Goal: Task Accomplishment & Management: Use online tool/utility

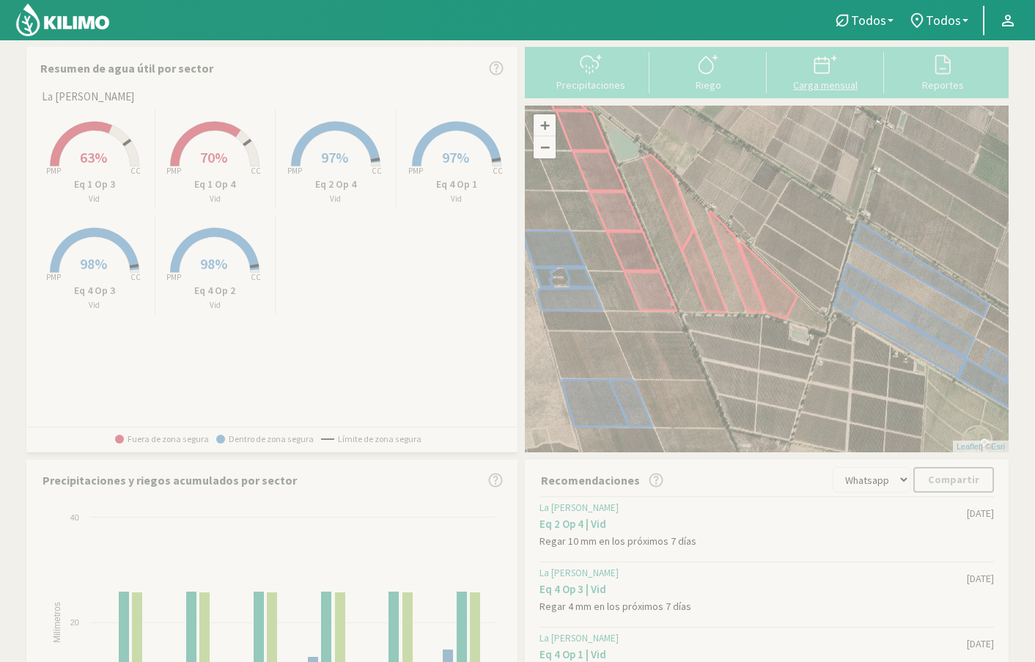
click at [842, 83] on div "Carga mensual" at bounding box center [825, 85] width 109 height 10
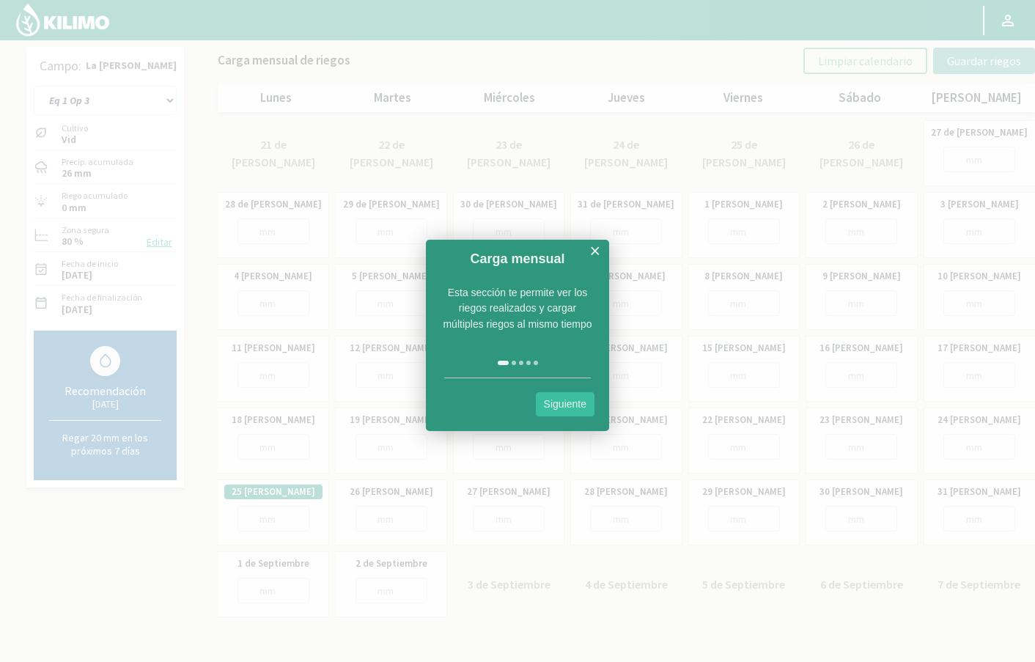
click at [597, 243] on link "×" at bounding box center [594, 251] width 11 height 18
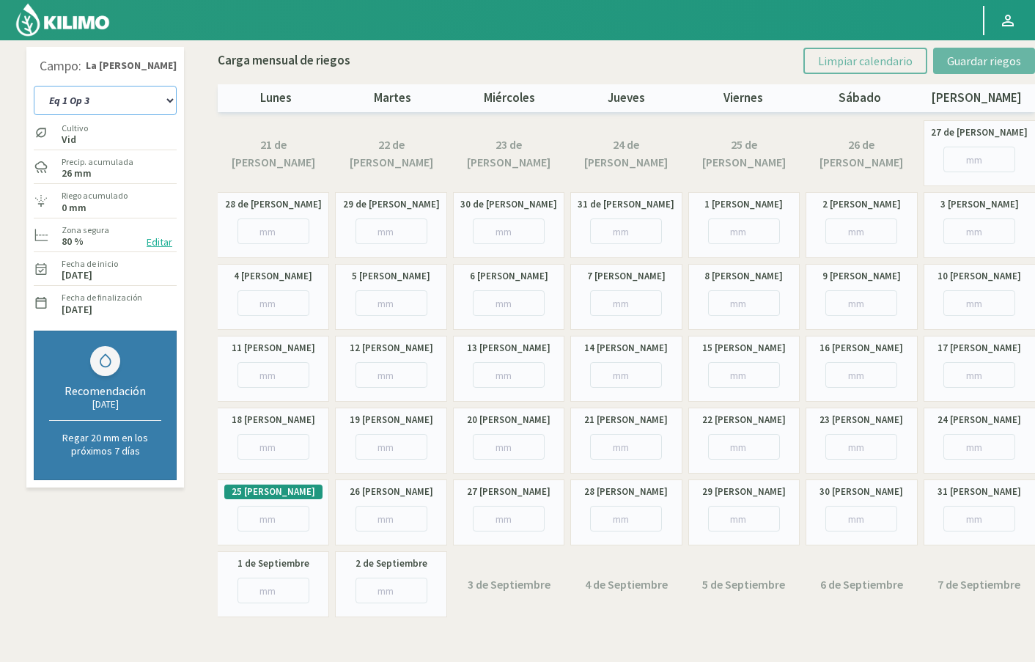
click at [140, 104] on select "Eq 1 Op 3 Eq 1 Op 4 Eq 2 Op 4 Eq 4 Op 1 Eq 4 Op 2 Eq 4 Op 3" at bounding box center [105, 100] width 143 height 29
click at [34, 87] on select "Eq 1 Op 3 Eq 1 Op 4 Eq 2 Op 4 Eq 4 Op 1 Eq 4 Op 2 Eq 4 Op 3" at bounding box center [105, 100] width 143 height 29
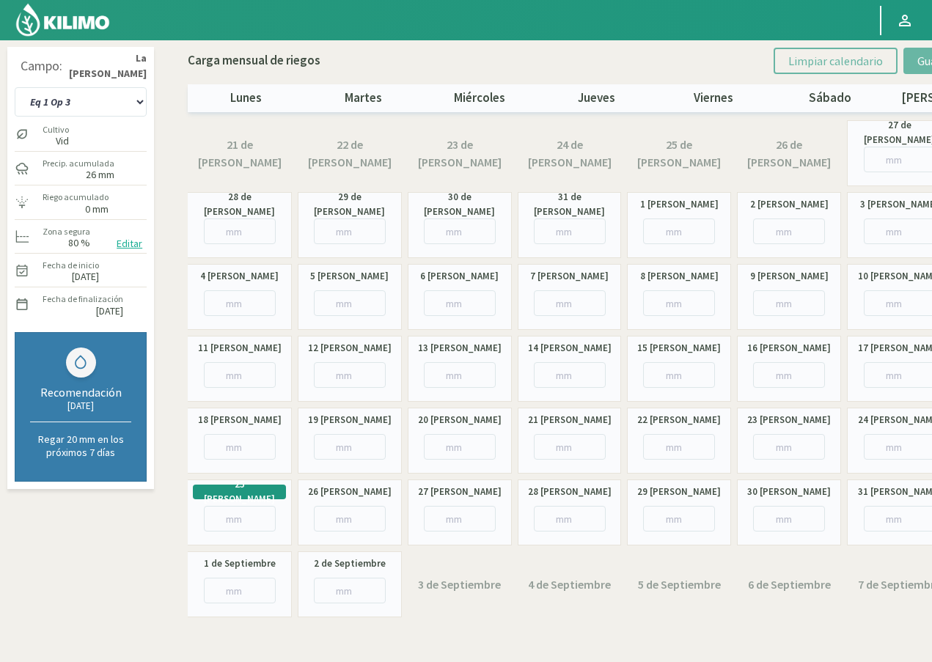
click at [174, 207] on div "Campo: La [PERSON_NAME] Eq 1 Op 3 Eq 1 Op 4 Eq 2 Op 4 Eq 4 Op 1 Eq 4 Op 2 Eq 4 …" at bounding box center [466, 336] width 924 height 578
click at [124, 98] on select "Eq 1 Op 3 Eq 1 Op 4 Eq 2 Op 4 Eq 4 Op 1 Eq 4 Op 2 Eq 4 Op 3" at bounding box center [81, 101] width 132 height 29
click at [98, 100] on select "Eq 1 Op 3 Eq 1 Op 4 Eq 2 Op 4 Eq 4 Op 1 Eq 4 Op 2 Eq 4 Op 3" at bounding box center [81, 101] width 133 height 29
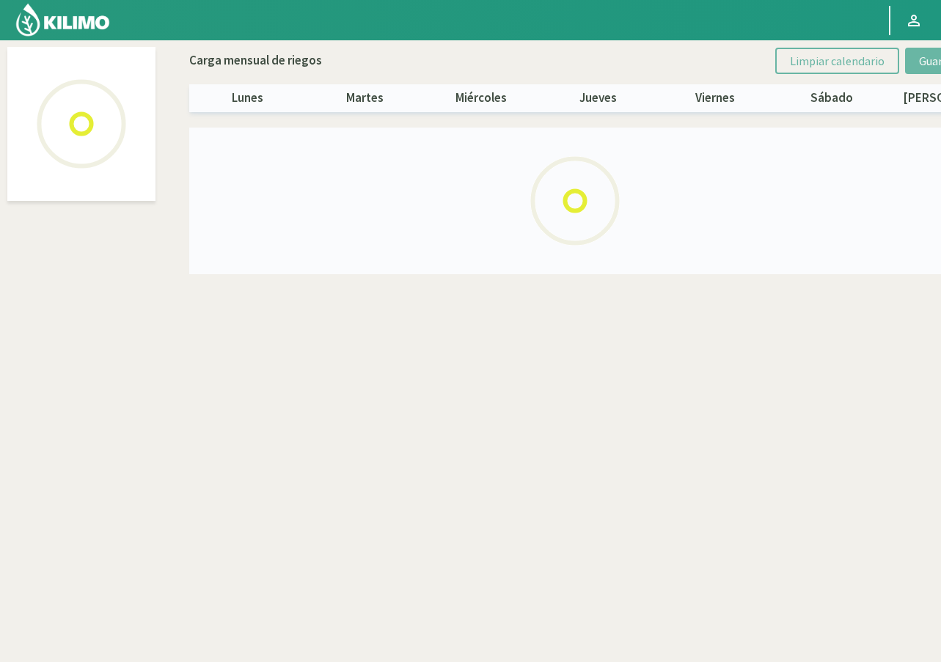
select select "3: Object"
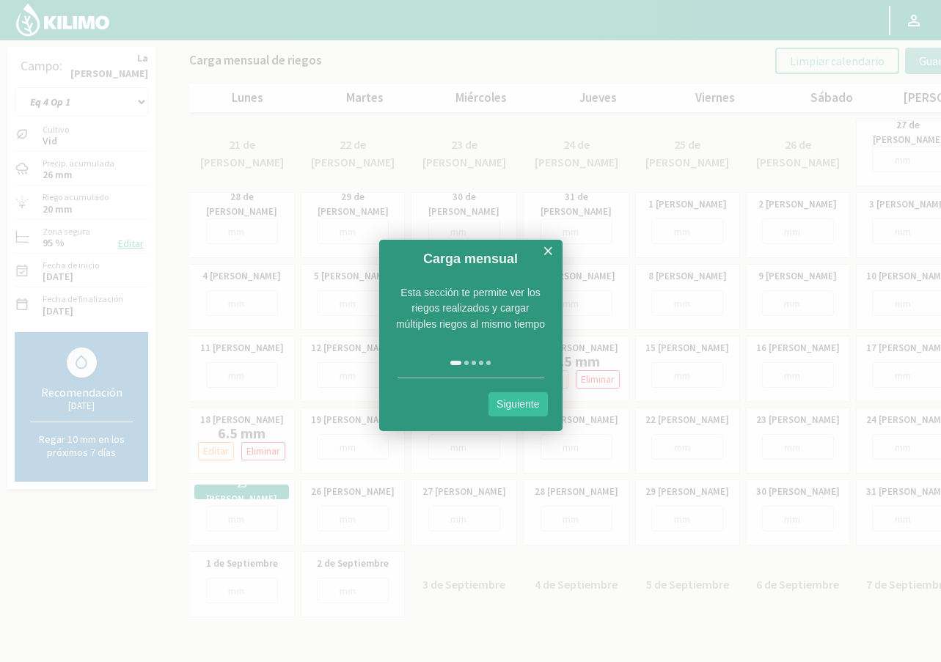
click at [548, 249] on link "×" at bounding box center [548, 251] width 11 height 18
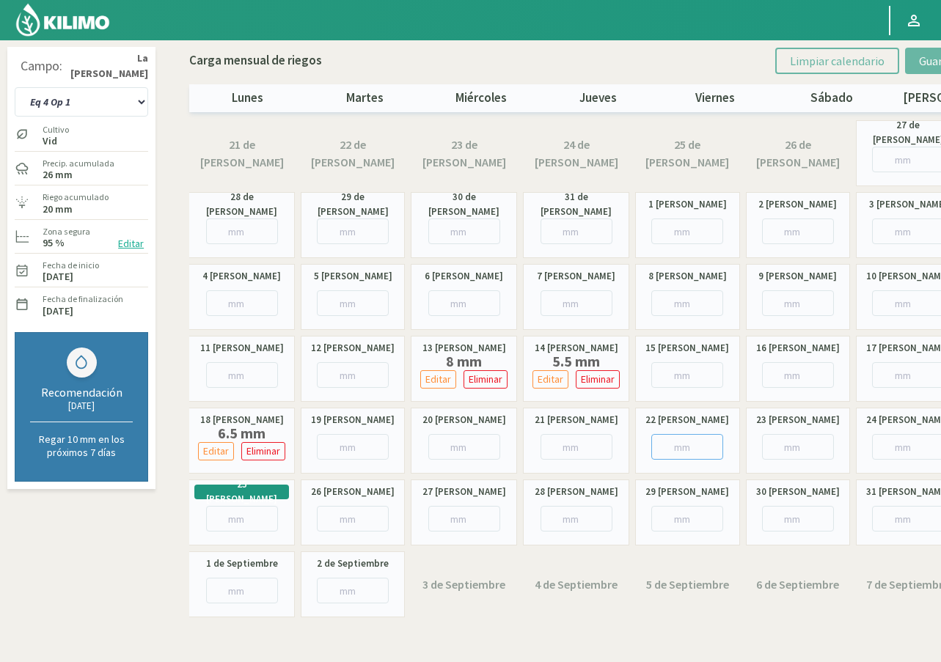
click at [685, 446] on input "number" at bounding box center [687, 447] width 72 height 26
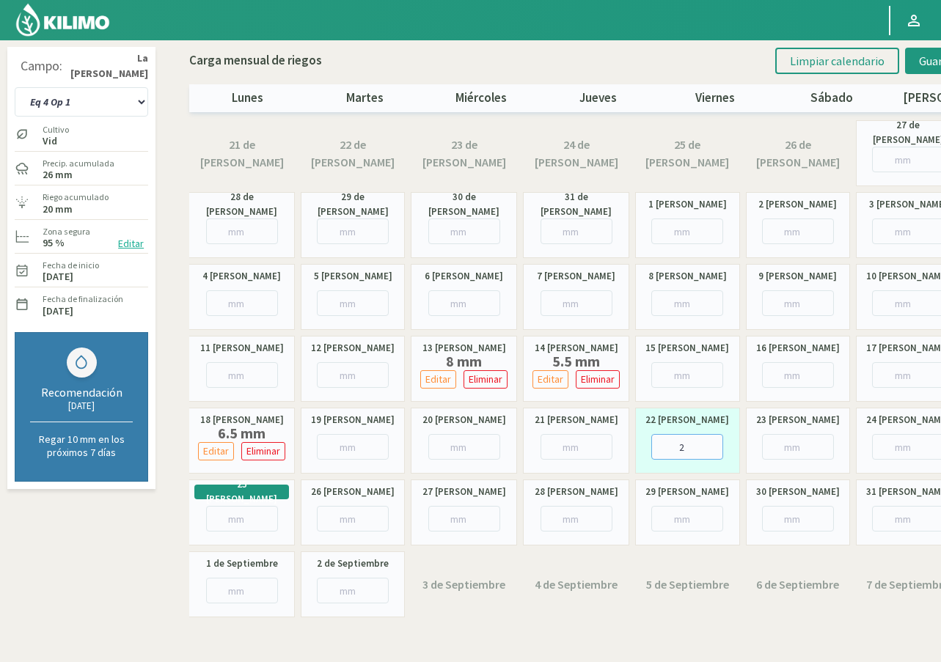
type input "23"
type input "23.6"
click at [925, 63] on span "Guardar riegos" at bounding box center [956, 61] width 74 height 15
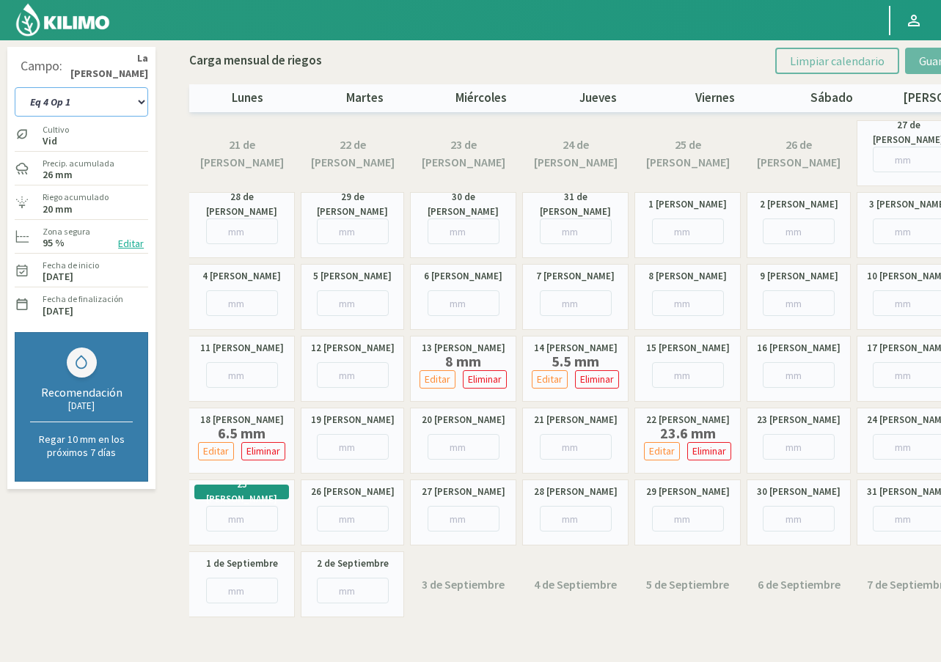
click at [109, 101] on select "Eq 1 Op 3 Eq 1 Op 4 Eq 2 Op 4 Eq 4 Op 1 Eq 4 Op 2 Eq 4 Op 3" at bounding box center [81, 101] width 133 height 29
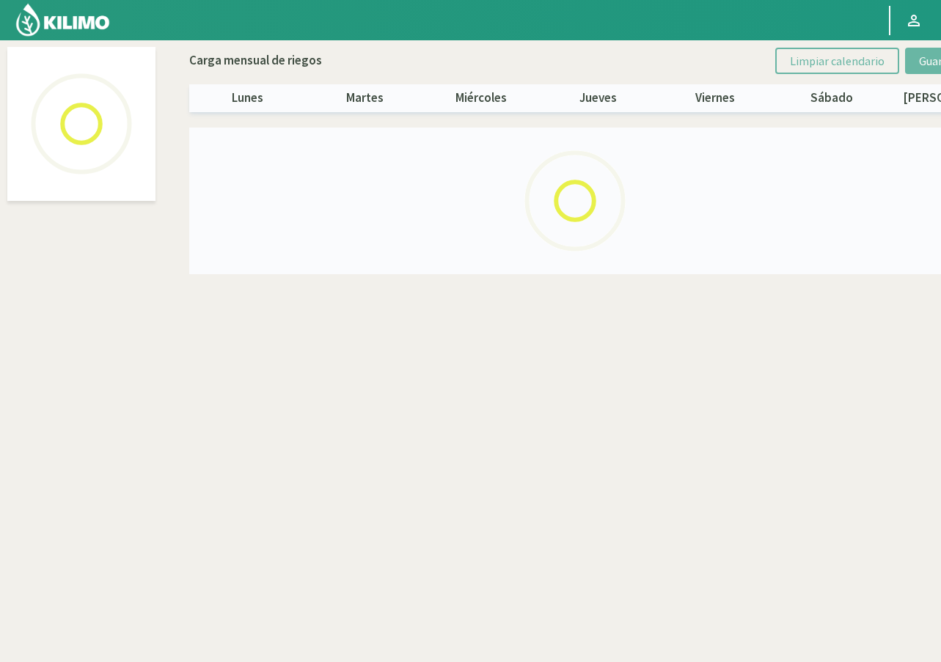
select select "4: Object"
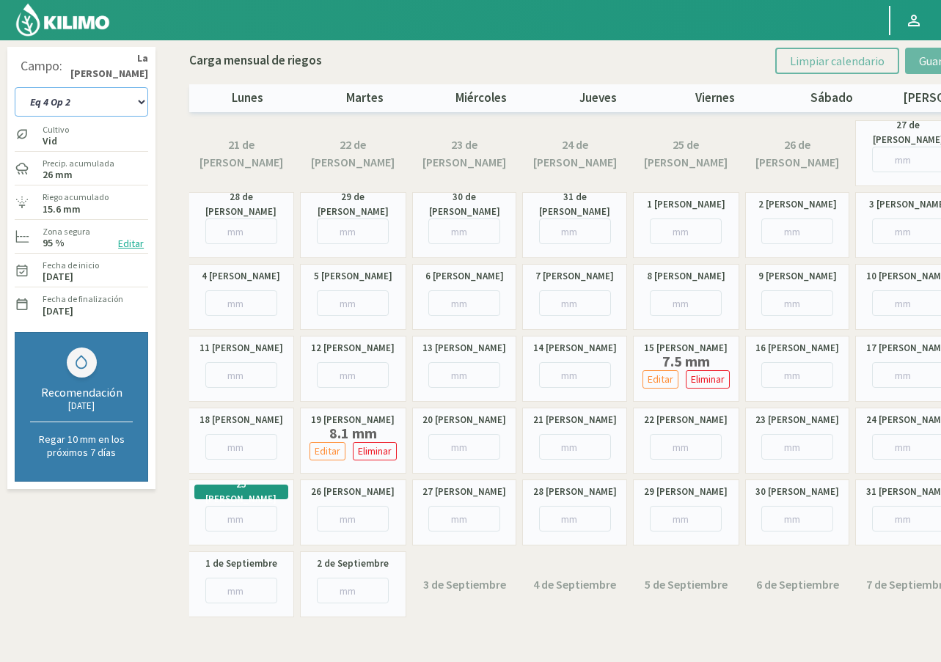
click at [90, 105] on select "Eq 1 Op 3 Eq 1 Op 4 Eq 2 Op 4 Eq 4 Op 1 Eq 4 Op 2 Eq 4 Op 3" at bounding box center [81, 101] width 133 height 29
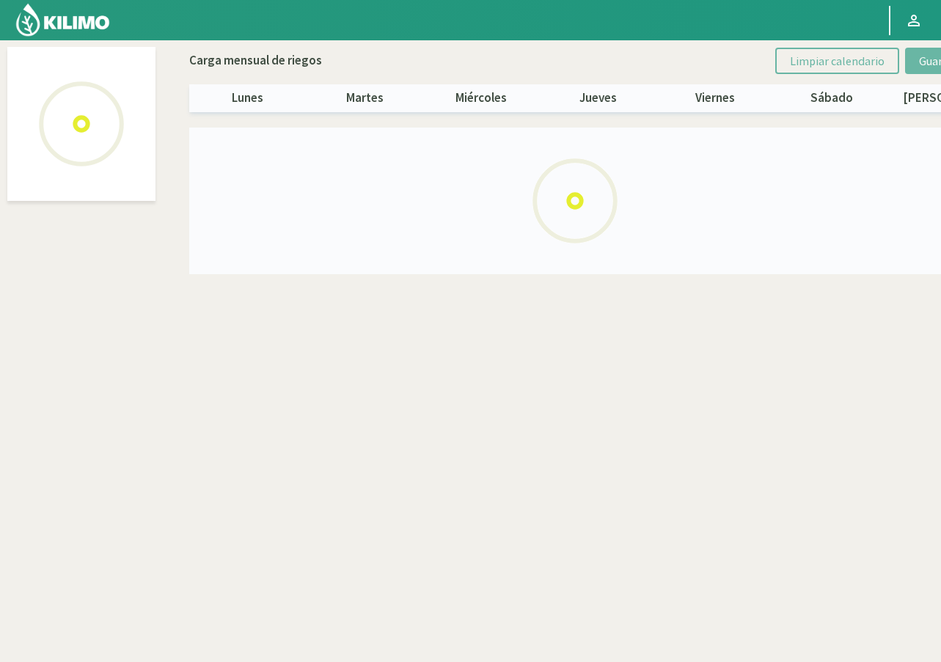
select select "5: Object"
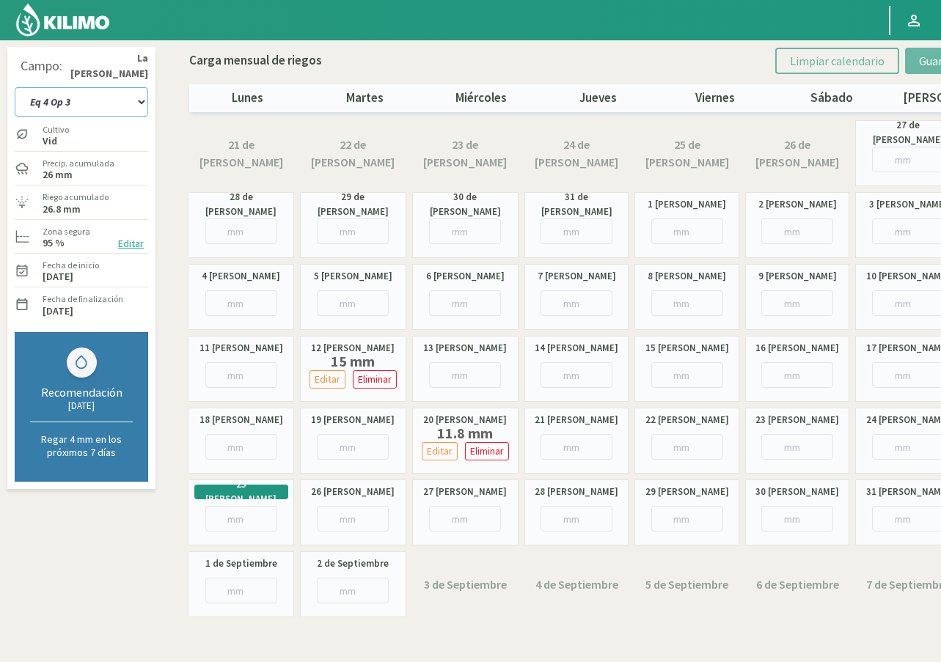
click at [91, 99] on select "Eq 1 Op 3 Eq 1 Op 4 Eq 2 Op 4 Eq 4 Op 1 Eq 4 Op 2 Eq 4 Op 3" at bounding box center [81, 101] width 133 height 29
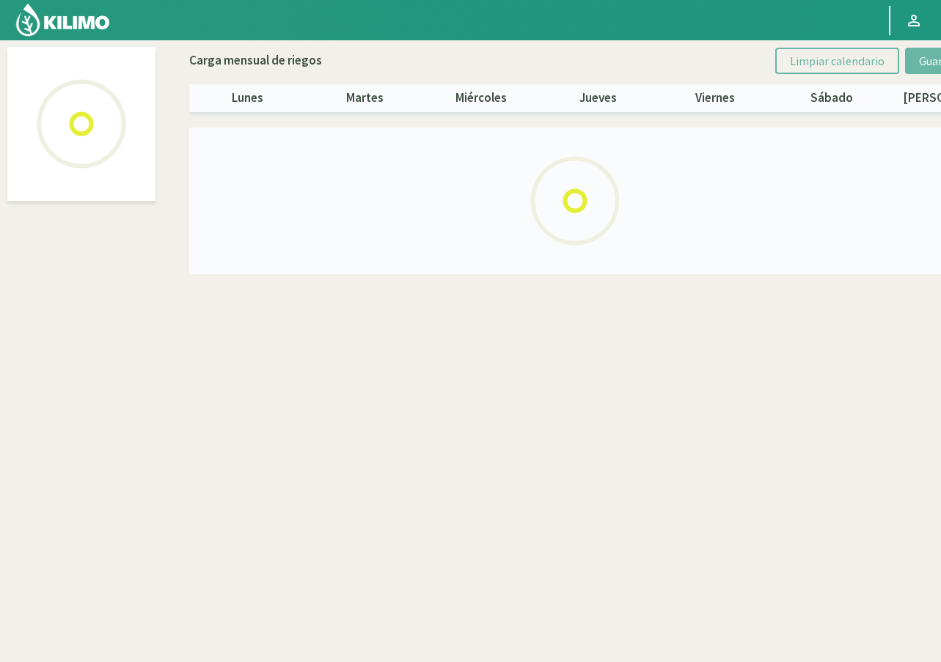
select select "2: Object"
